Goal: Task Accomplishment & Management: Complete application form

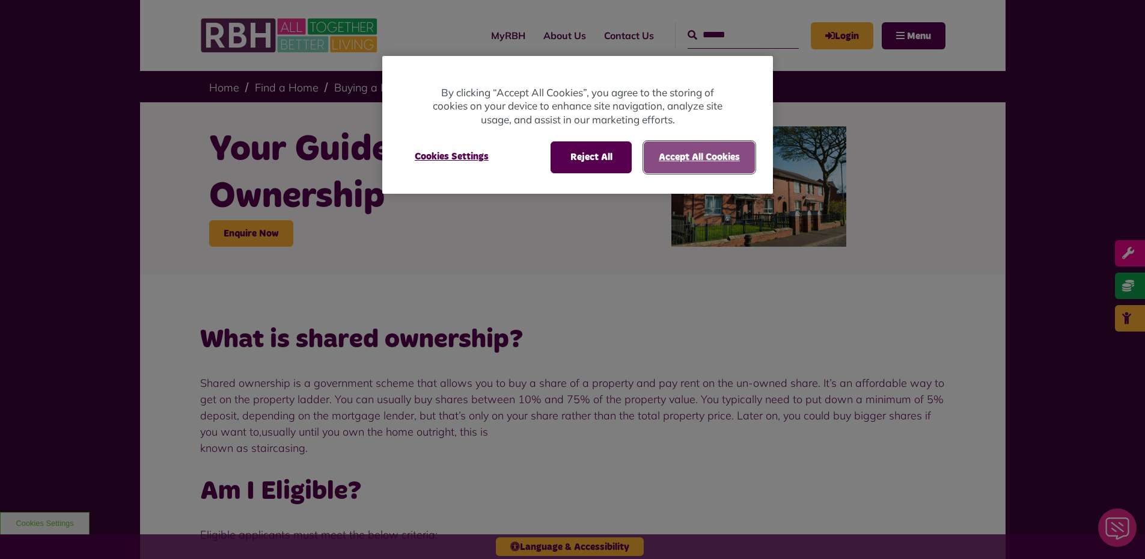
click at [668, 158] on button "Accept All Cookies" at bounding box center [699, 156] width 111 height 31
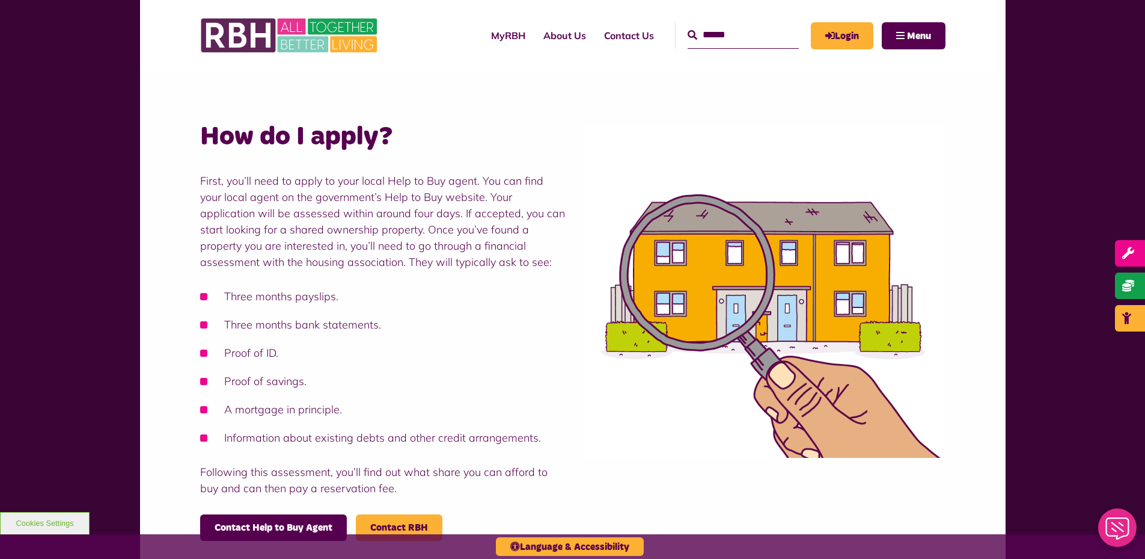
scroll to position [842, 0]
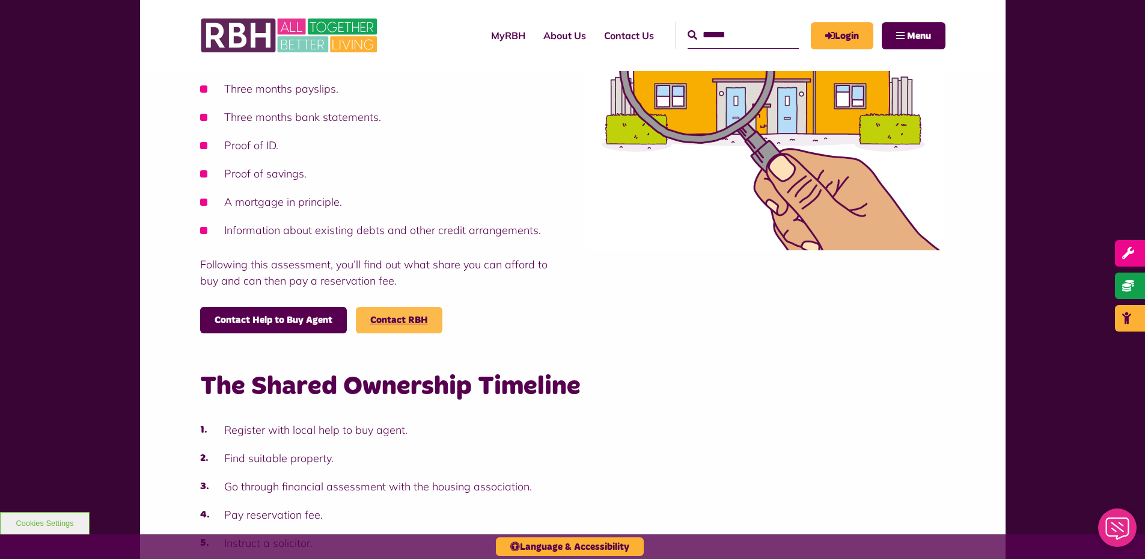
click at [403, 320] on link "Contact RBH" at bounding box center [399, 320] width 58 height 10
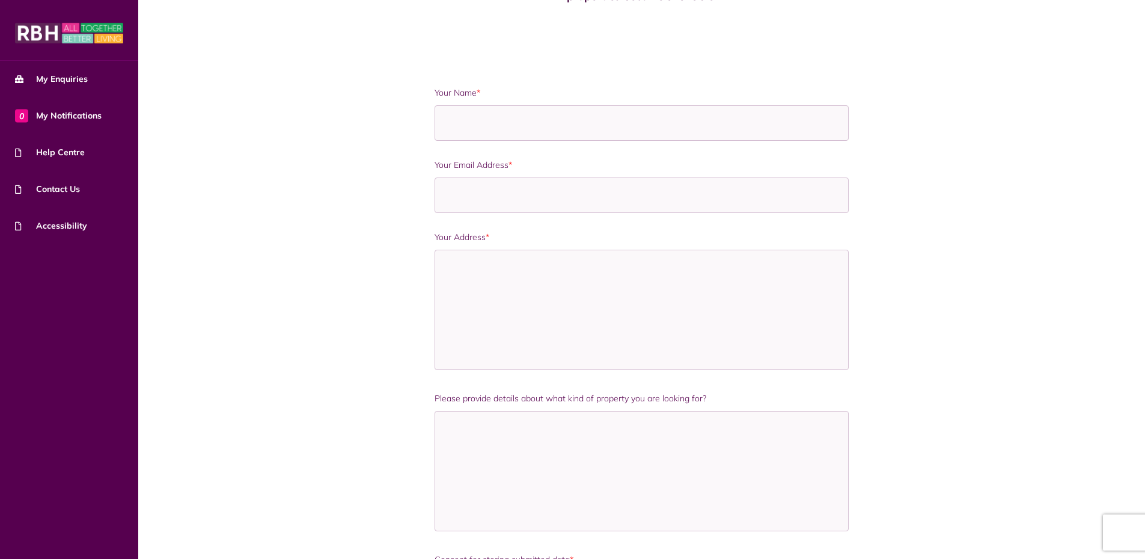
scroll to position [40, 0]
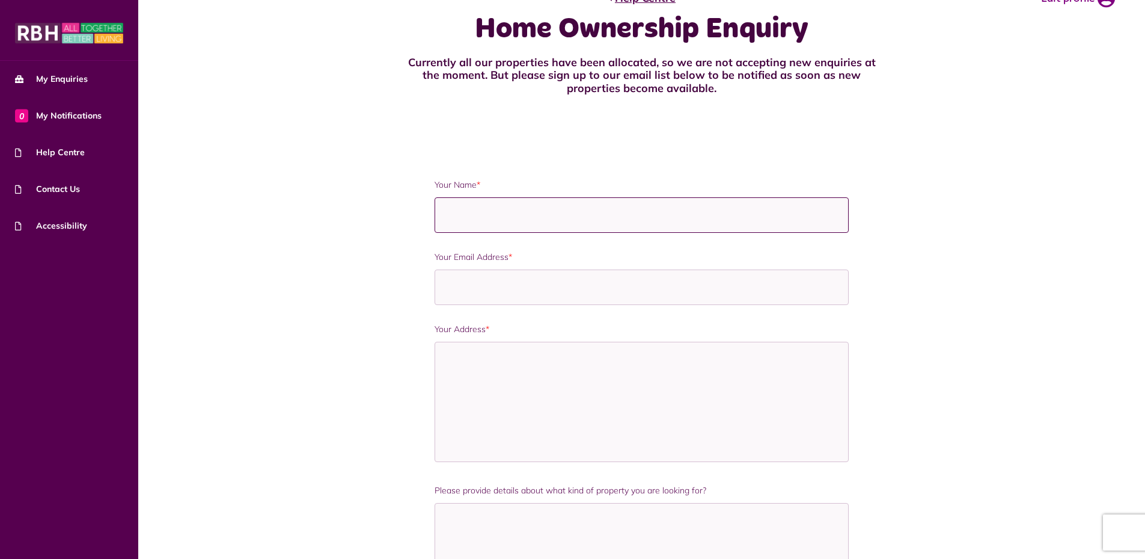
click at [479, 213] on input "Your Name *" at bounding box center [642, 214] width 414 height 35
click at [357, 236] on div "Your Name * Your Email Address * * *" at bounding box center [641, 471] width 621 height 584
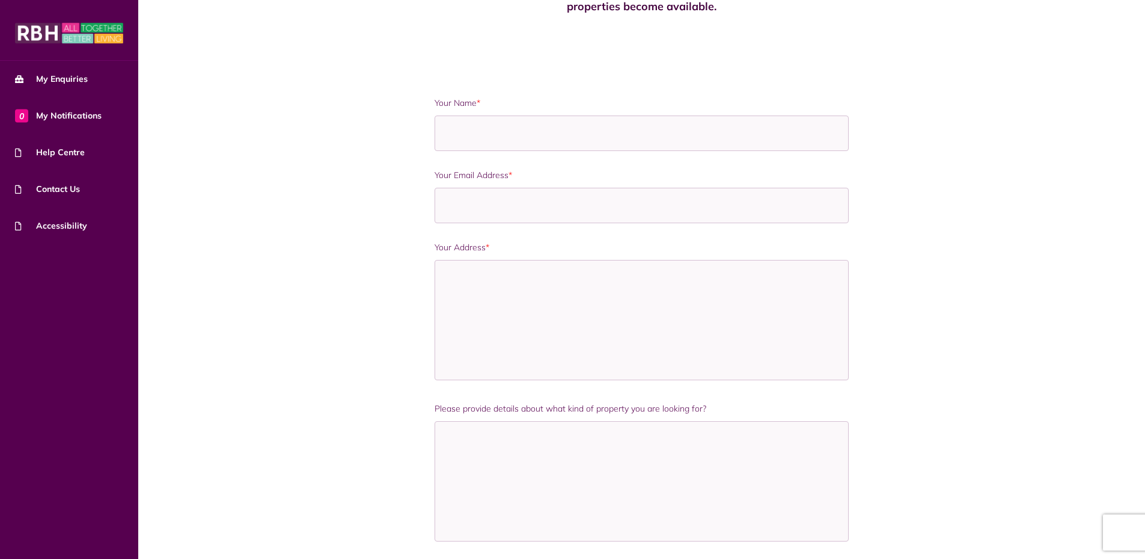
scroll to position [0, 0]
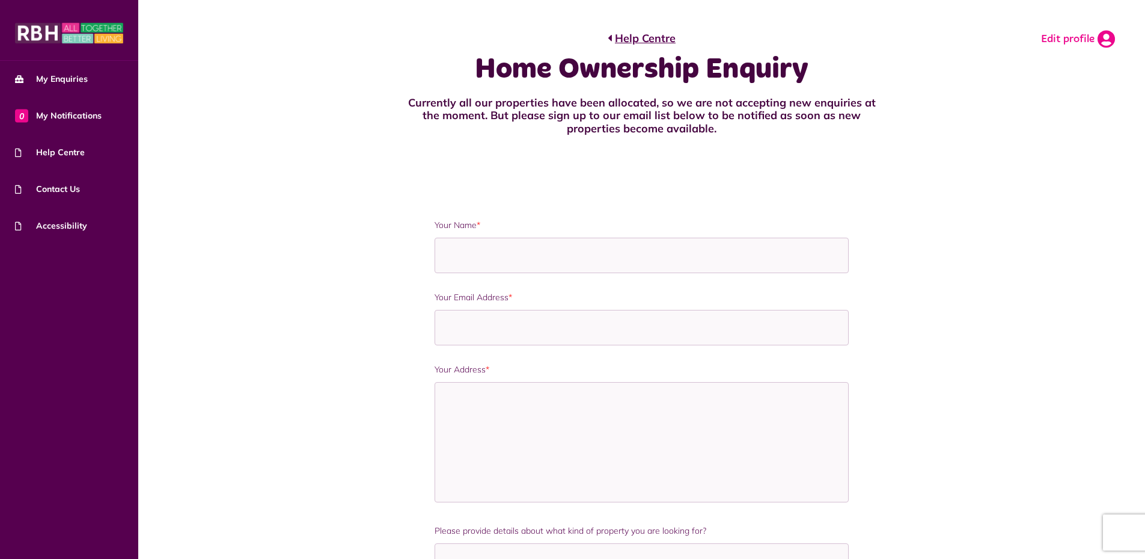
click at [1080, 37] on link "Edit profile" at bounding box center [1078, 39] width 74 height 18
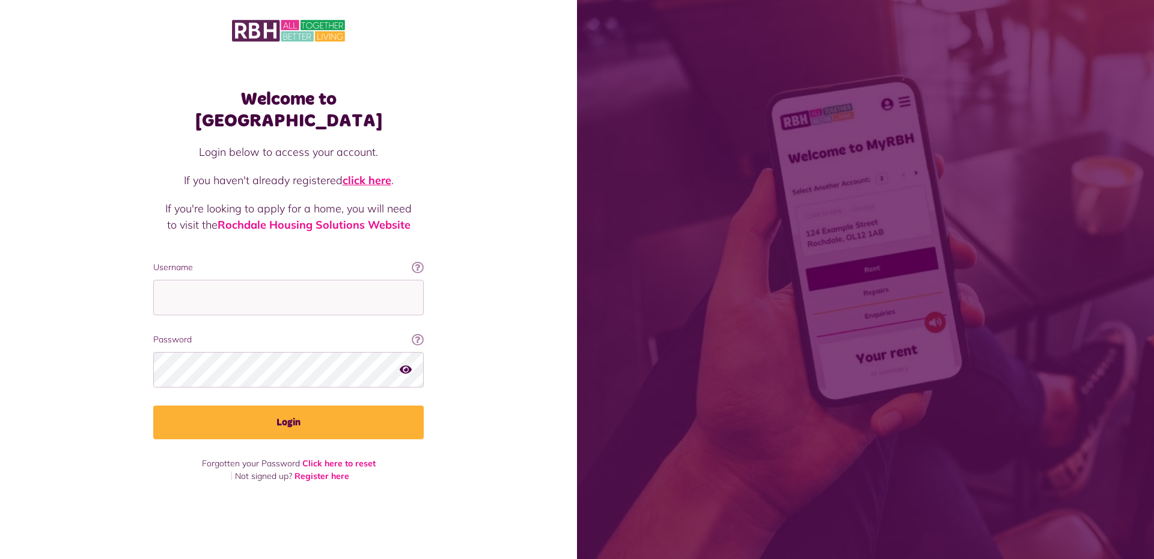
click at [363, 173] on link "click here" at bounding box center [367, 180] width 49 height 14
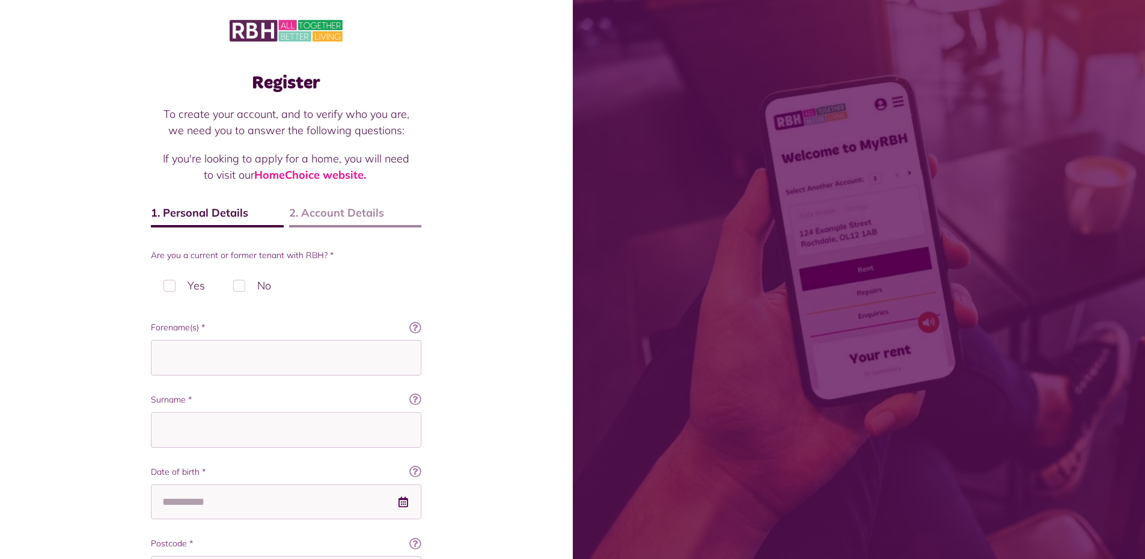
click at [338, 217] on span "2. Account Details" at bounding box center [355, 215] width 133 height 23
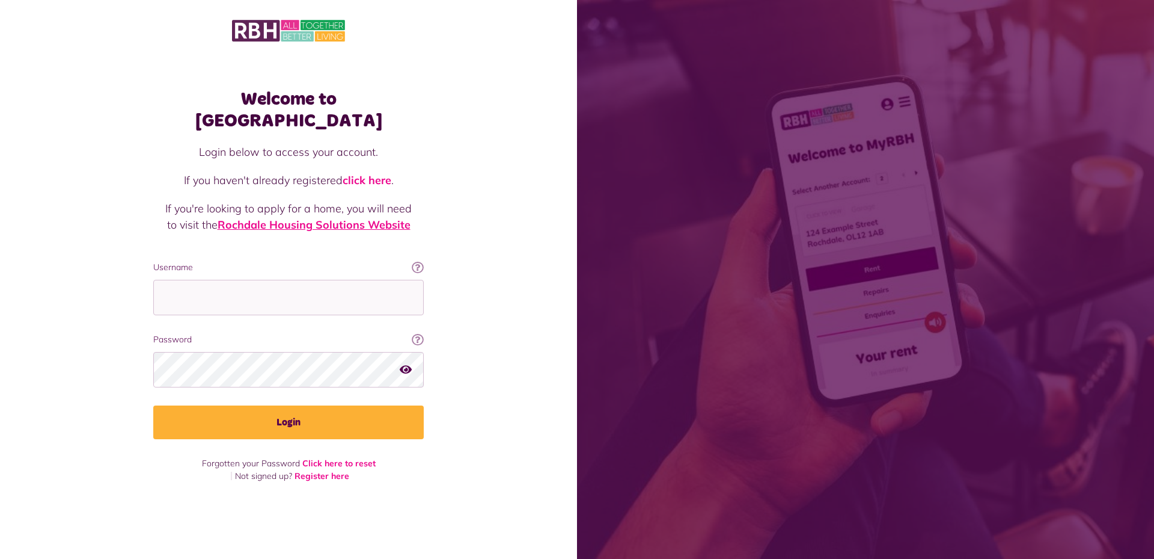
click at [311, 218] on link "Rochdale Housing Solutions Website" at bounding box center [314, 225] width 193 height 14
